Goal: Task Accomplishment & Management: Manage account settings

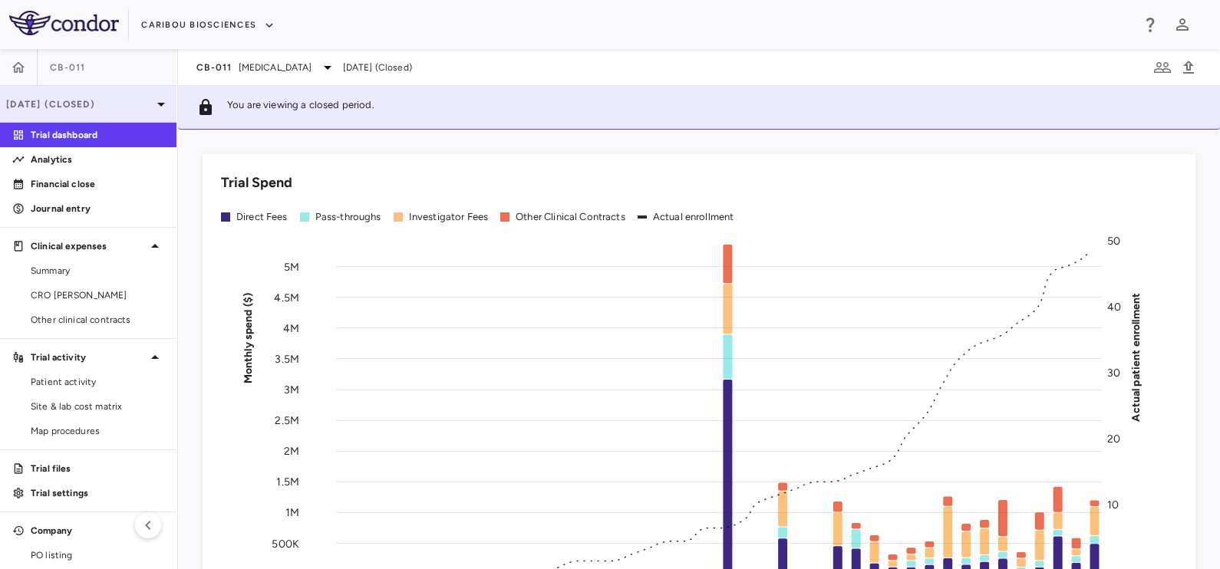
click at [98, 104] on p "[DATE] (Closed)" at bounding box center [79, 104] width 146 height 14
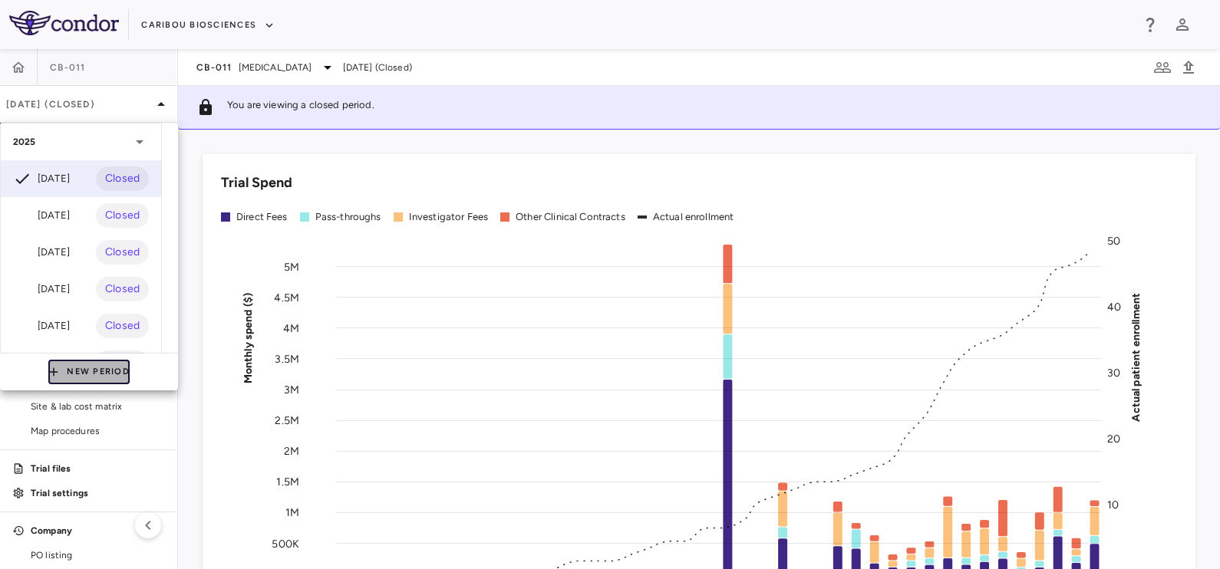
click at [91, 371] on button "New Period" at bounding box center [88, 372] width 81 height 25
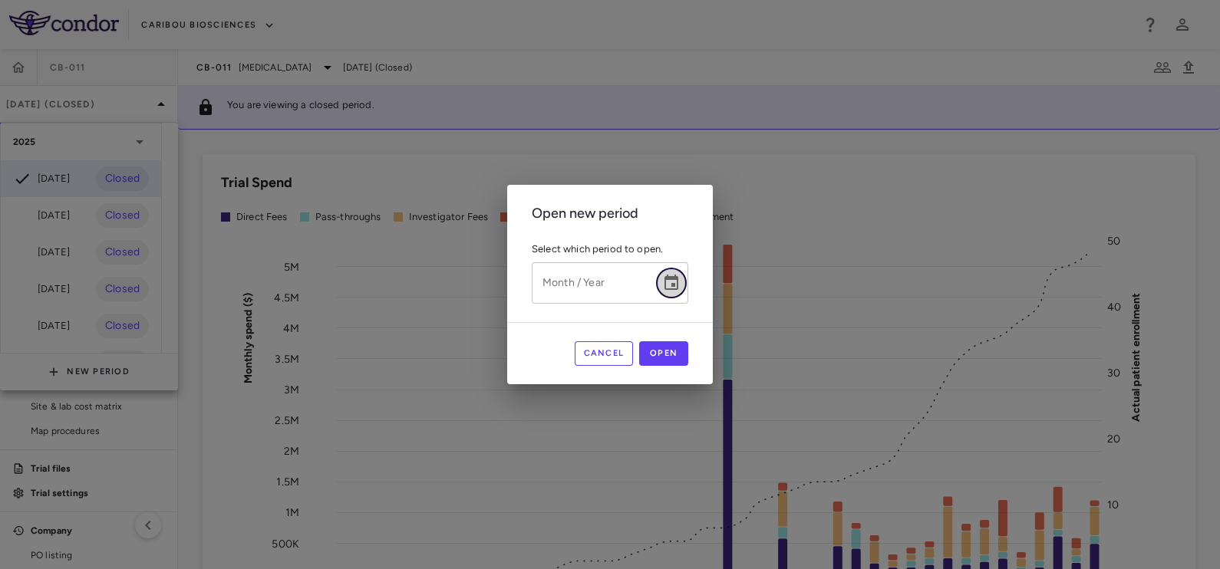
click at [664, 286] on icon "Choose date" at bounding box center [671, 283] width 18 height 18
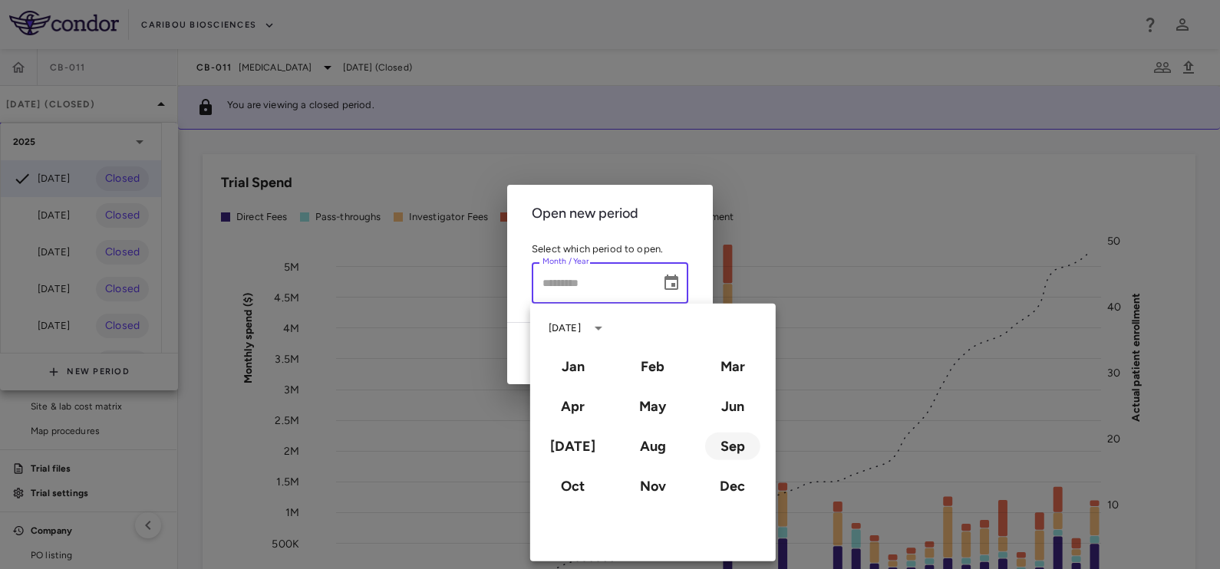
click at [734, 446] on button "Sep" at bounding box center [732, 447] width 55 height 28
type input "**********"
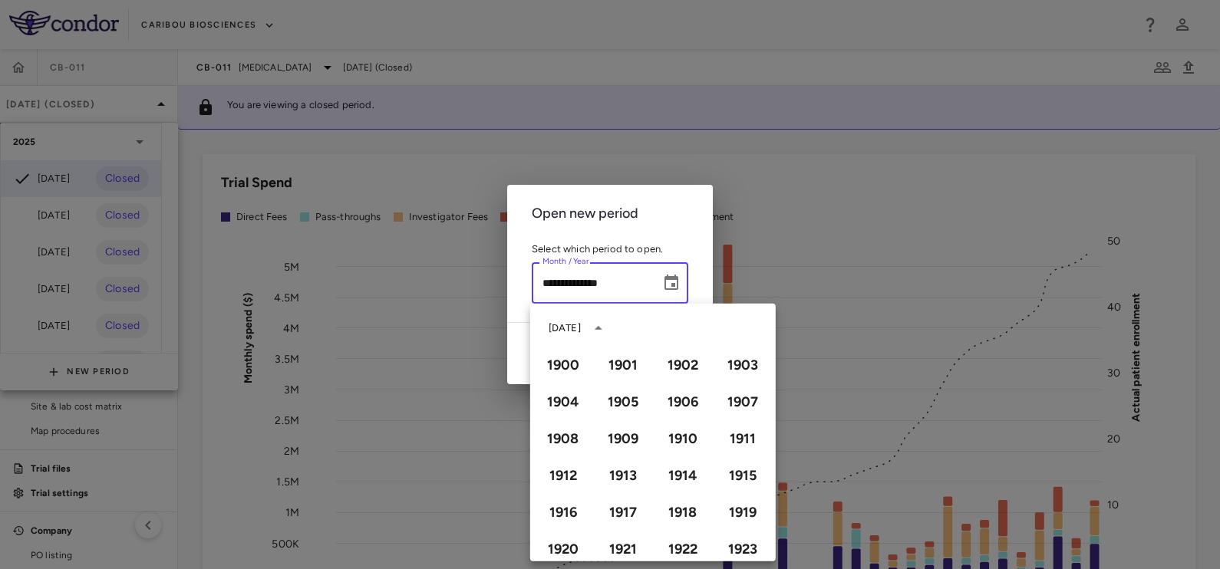
scroll to position [1051, 0]
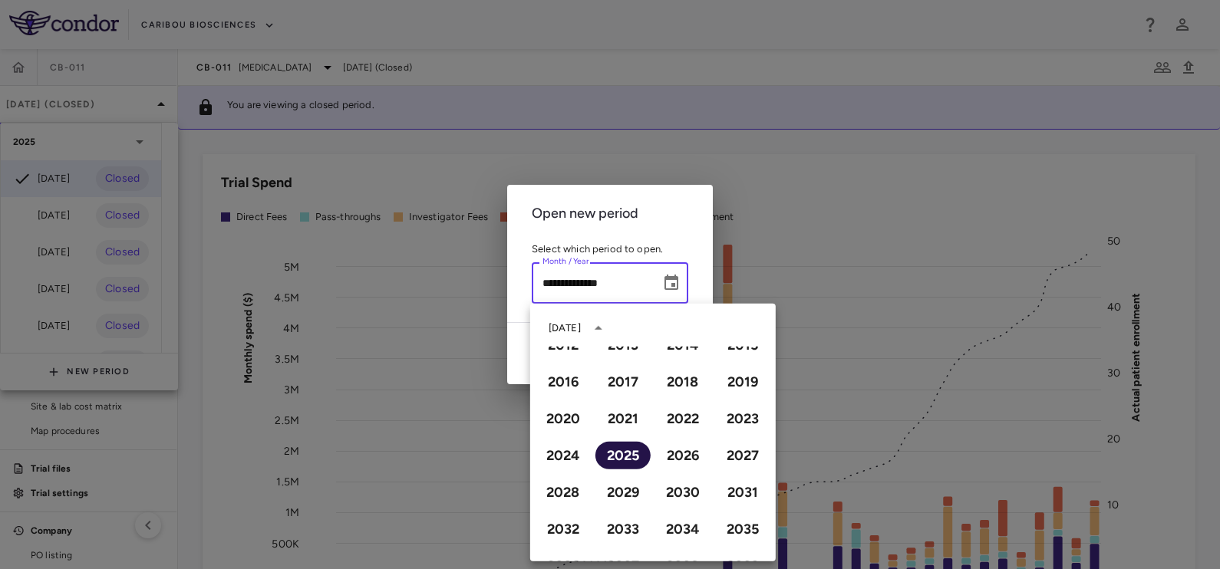
click at [617, 451] on button "2025" at bounding box center [623, 456] width 55 height 28
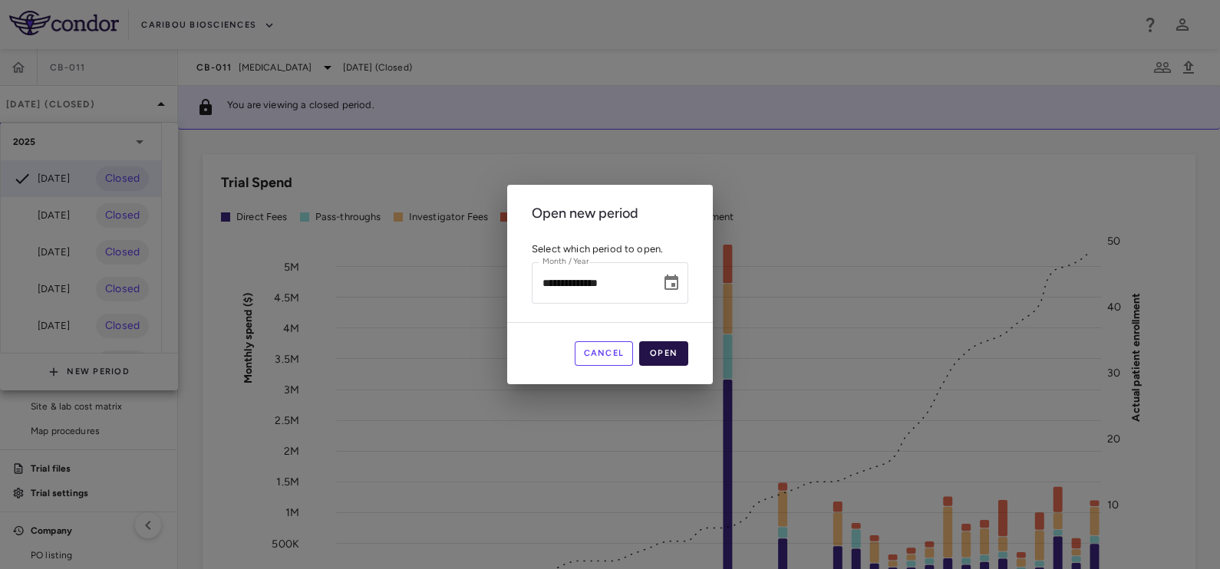
click at [668, 345] on button "Open" at bounding box center [663, 354] width 49 height 25
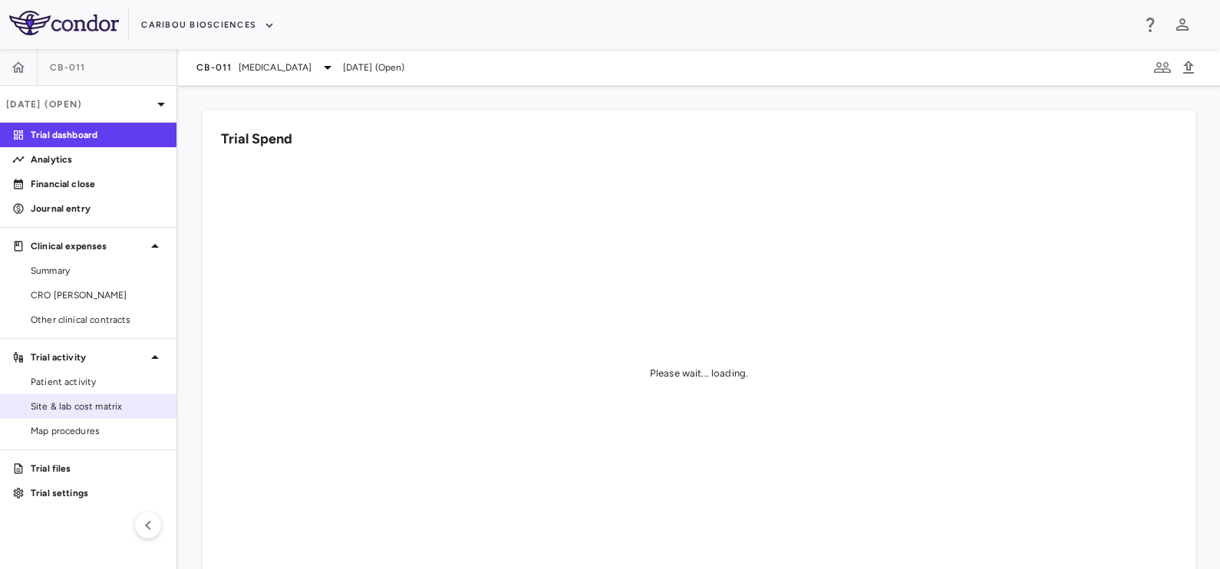
click at [83, 407] on span "Site & lab cost matrix" at bounding box center [98, 407] width 134 height 14
